Goal: Find specific page/section: Find specific page/section

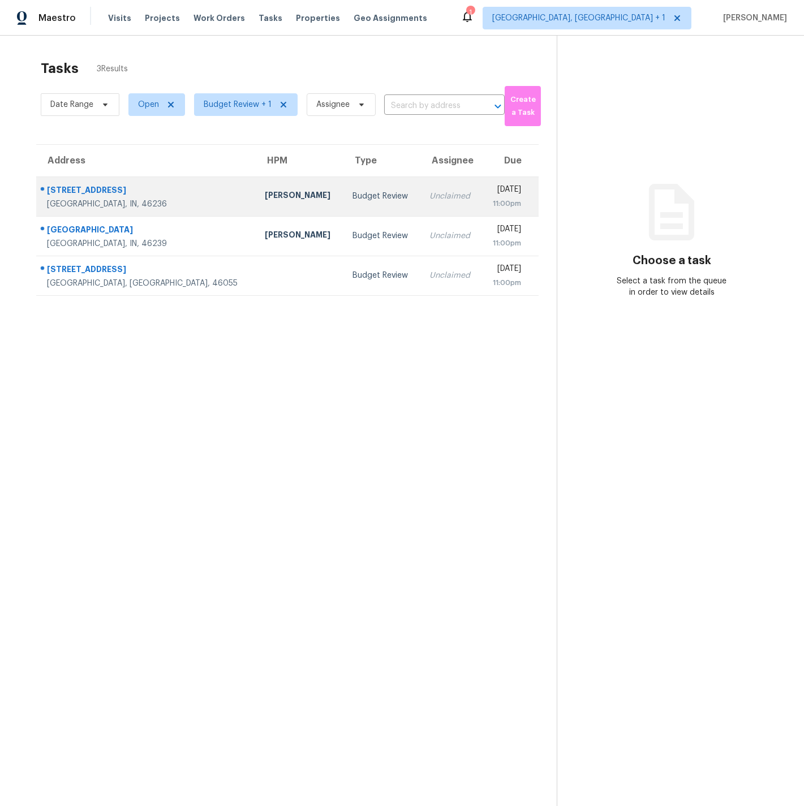
click at [149, 196] on div "[STREET_ADDRESS]" at bounding box center [147, 191] width 200 height 14
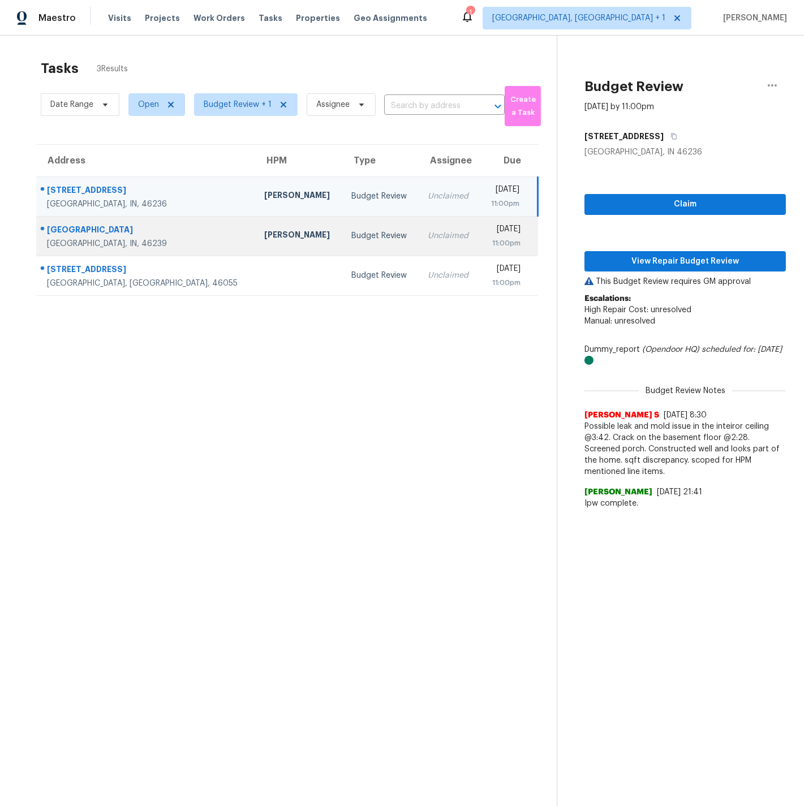
click at [151, 234] on div "[GEOGRAPHIC_DATA]" at bounding box center [146, 231] width 199 height 14
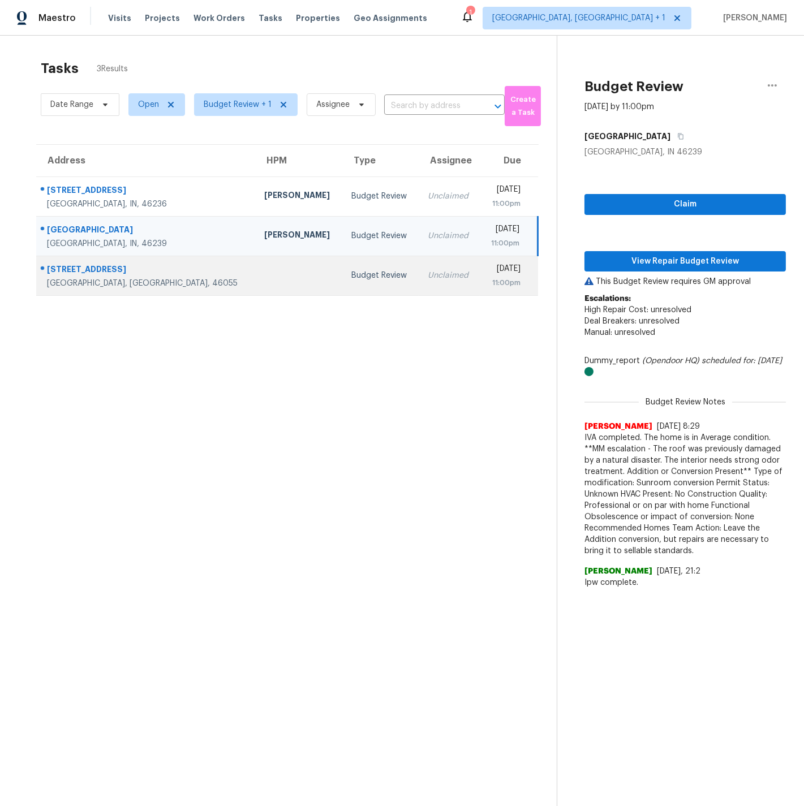
click at [154, 274] on div "[STREET_ADDRESS]" at bounding box center [146, 271] width 199 height 14
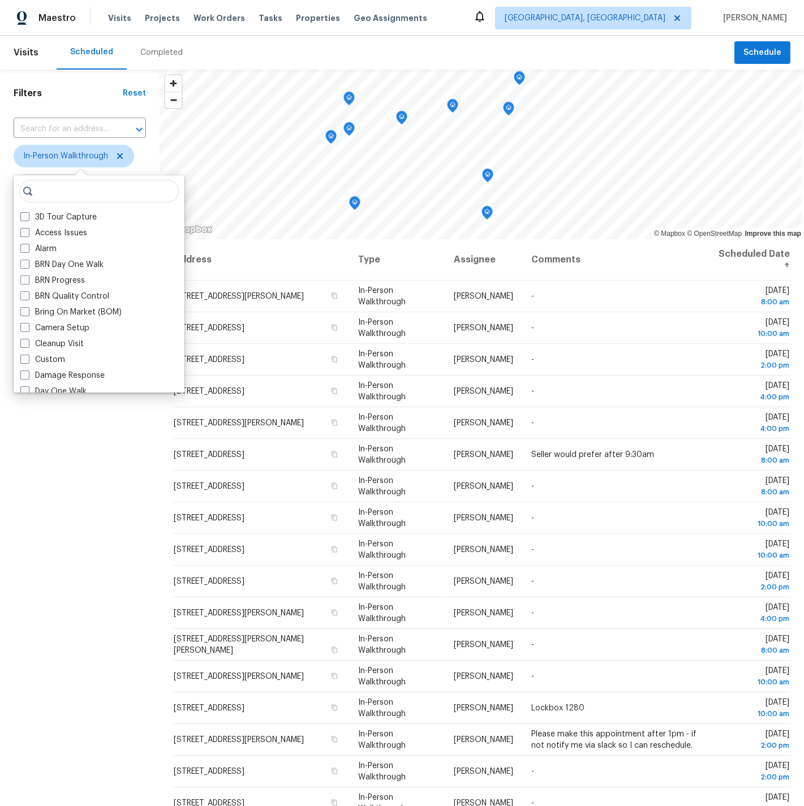
scroll to position [348, 0]
